Goal: Navigation & Orientation: Find specific page/section

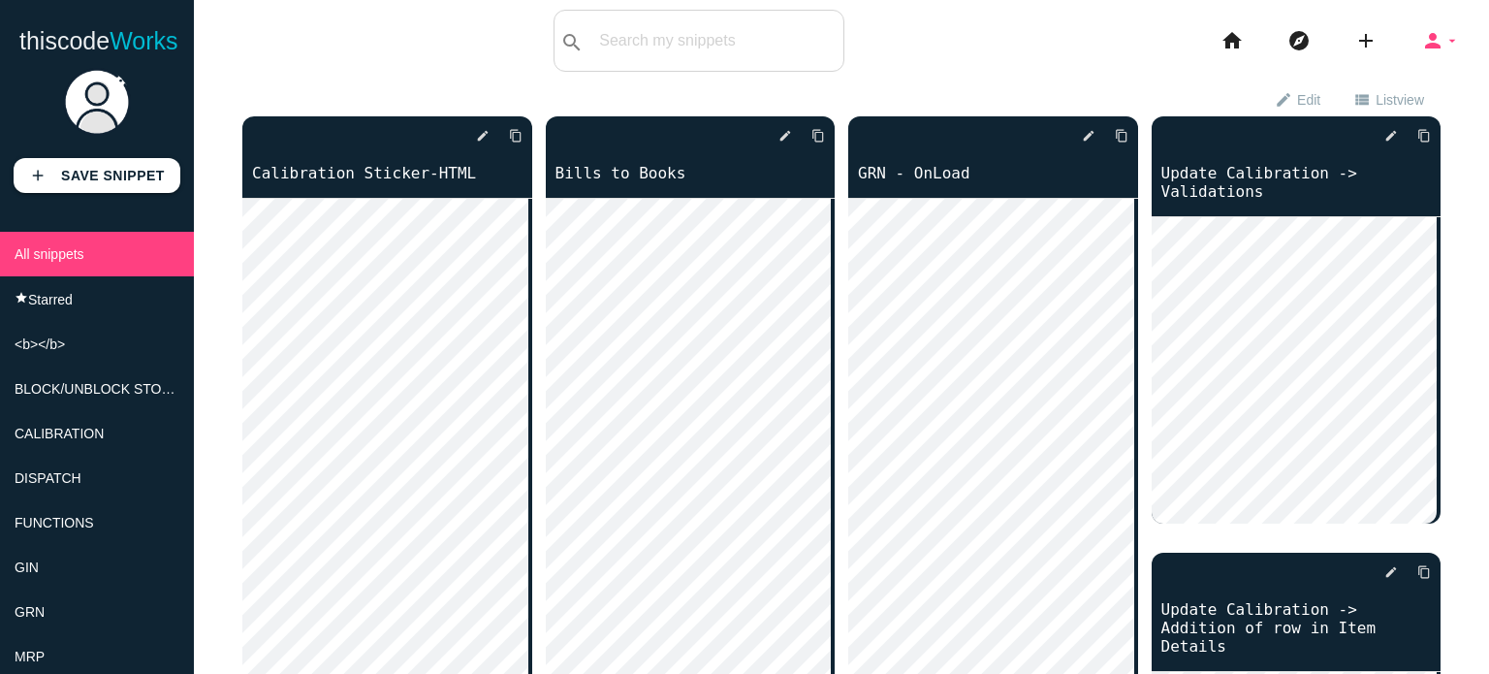
click at [1421, 34] on icon "person" at bounding box center [1432, 41] width 23 height 62
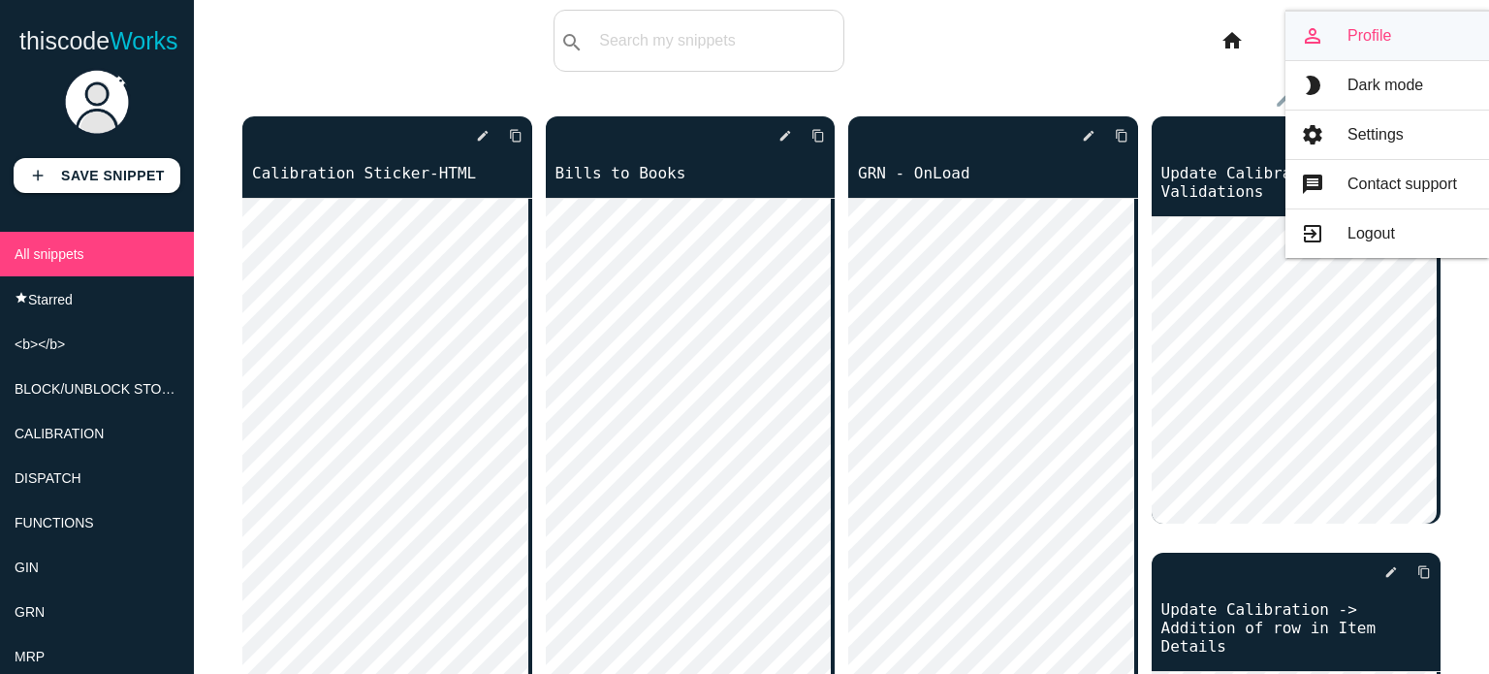
click at [1352, 40] on link "person_outline Profile" at bounding box center [1387, 36] width 204 height 48
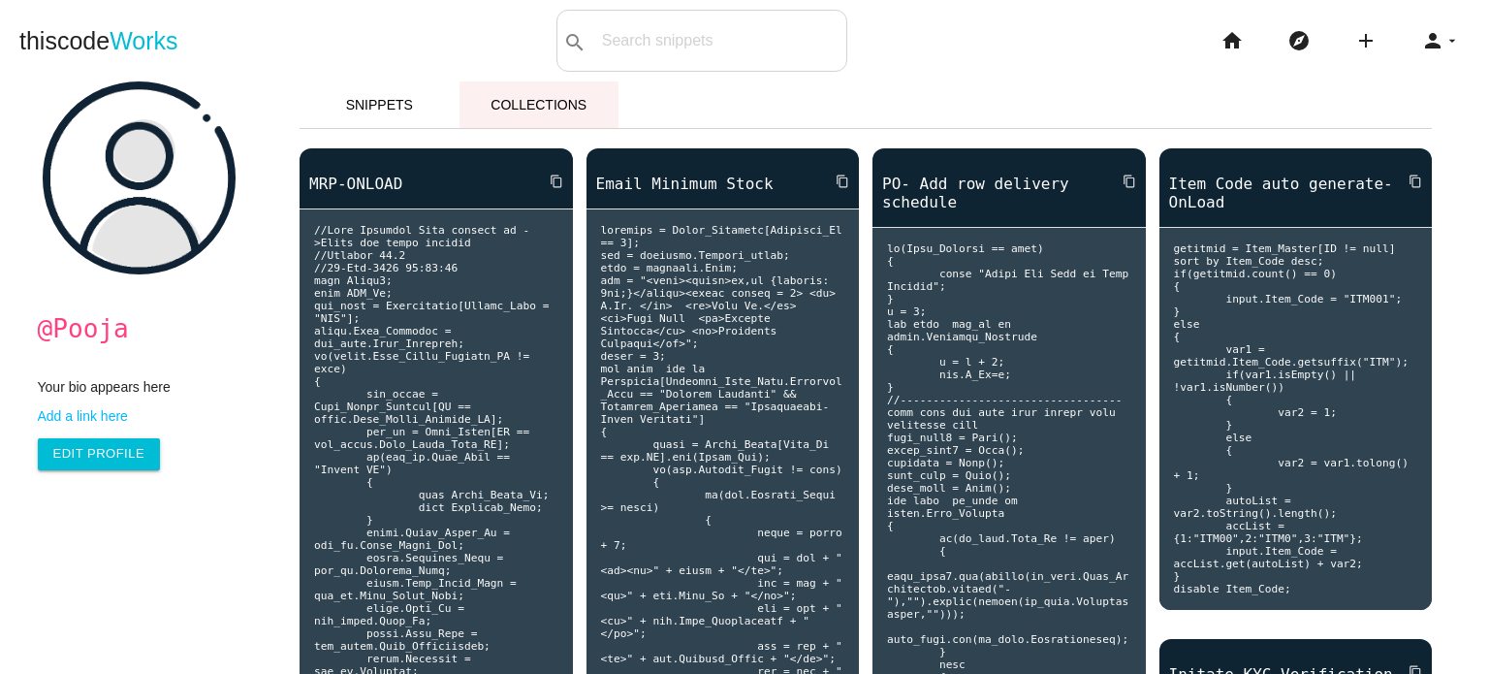
click at [509, 111] on link "Collections" at bounding box center [539, 104] width 160 height 47
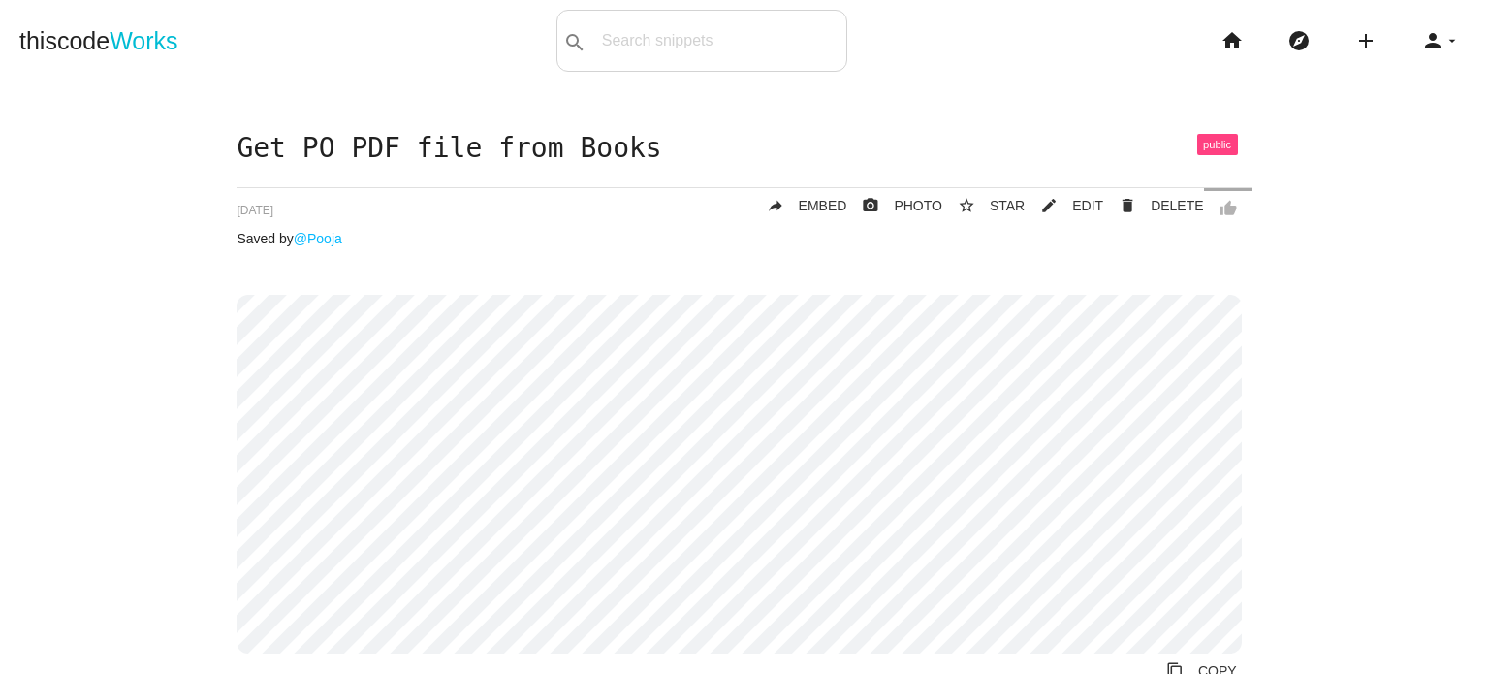
scroll to position [194, 0]
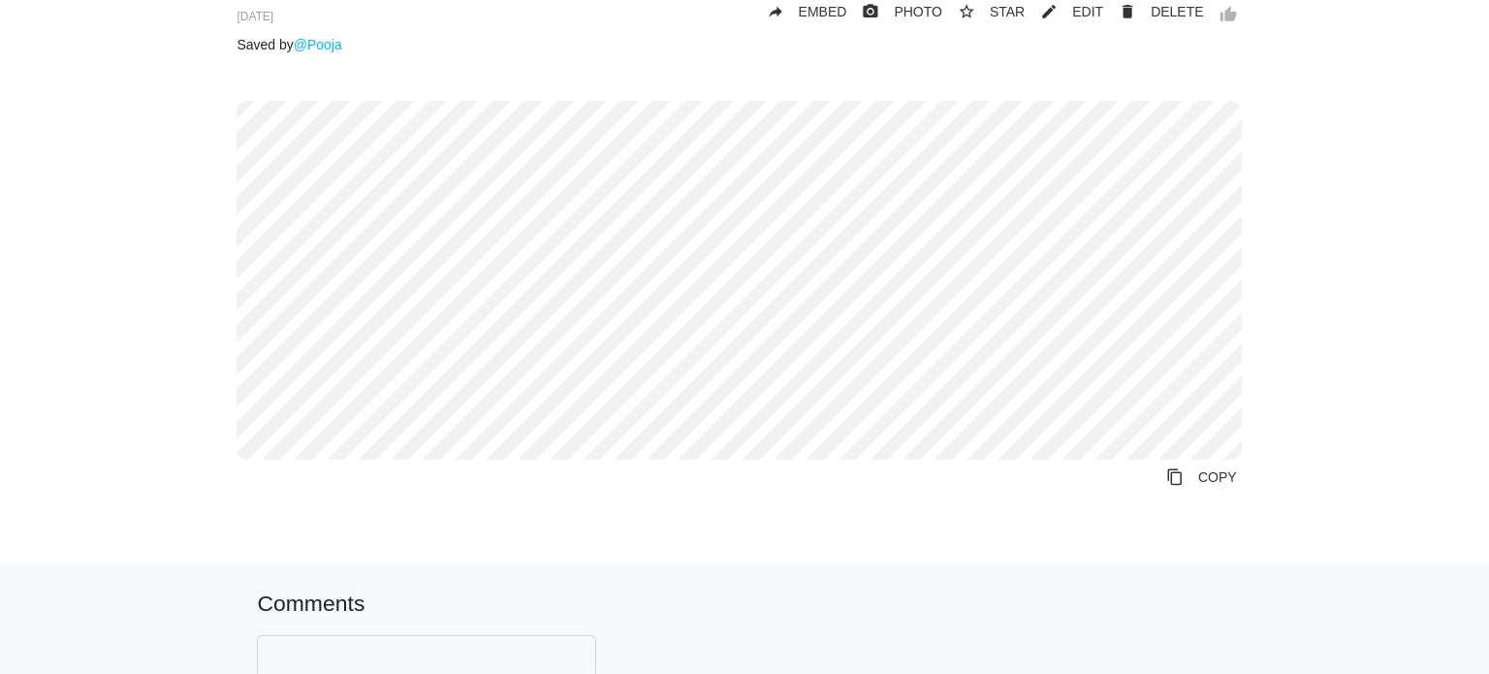
click at [958, 88] on div "Get PO PDF file from Books thumb_up delete DELETE mode_edit EDIT 67d151e6e749c5…" at bounding box center [743, 231] width 1015 height 582
